Goal: Information Seeking & Learning: Understand process/instructions

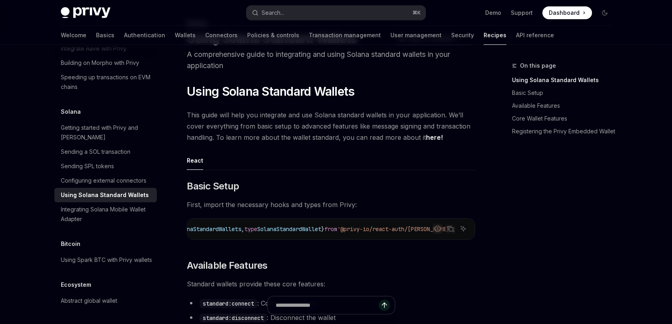
scroll to position [0, 60]
click at [392, 199] on span "First, import the necessary hooks and types from Privy:" at bounding box center [331, 204] width 289 height 11
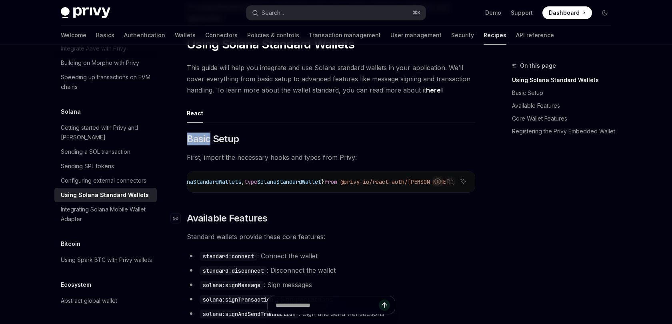
click at [357, 219] on h2 "​ Available Features" at bounding box center [331, 218] width 289 height 13
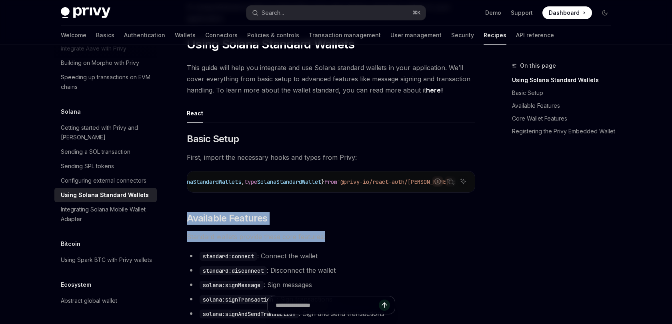
drag, startPoint x: 357, startPoint y: 219, endPoint x: 354, endPoint y: 251, distance: 33.0
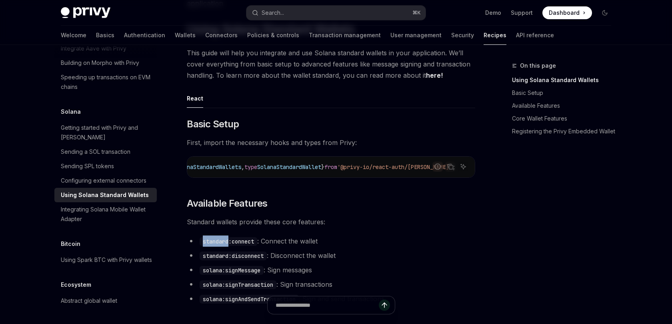
click at [354, 251] on ul "standard:connect : Connect the wallet standard:disconnect : Disconnect the wall…" at bounding box center [331, 269] width 289 height 69
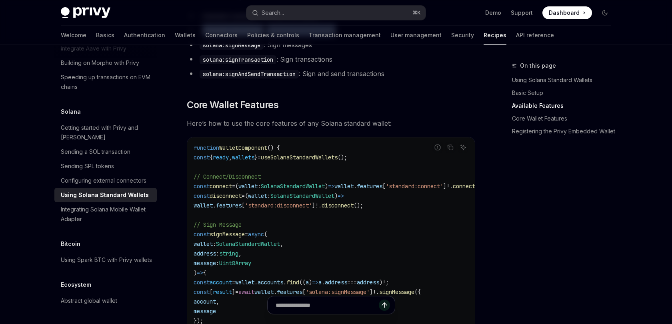
scroll to position [333, 0]
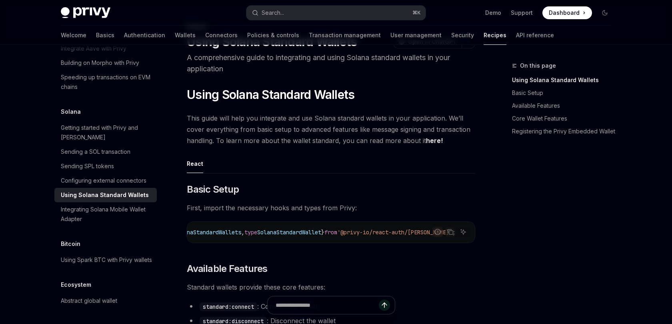
scroll to position [55, 0]
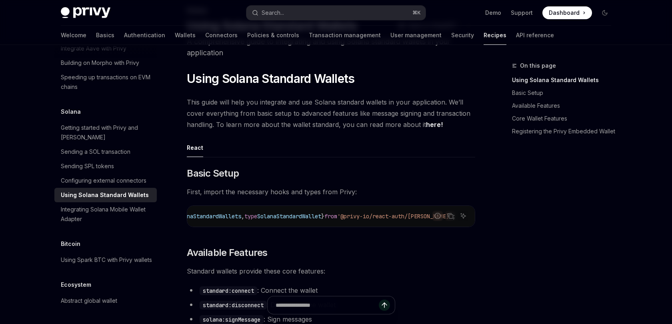
click at [523, 221] on div "On this page Using Solana Standard Wallets Basic Setup Available Features Core …" at bounding box center [557, 192] width 122 height 263
